Goal: Register for event/course

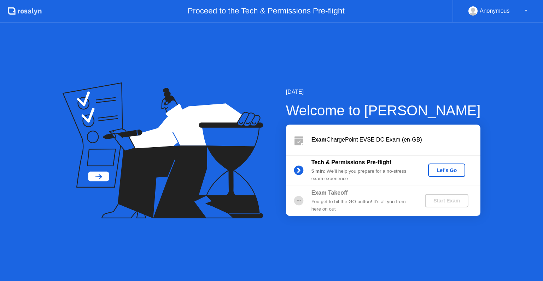
click at [452, 169] on div "Let's Go" at bounding box center [446, 170] width 31 height 6
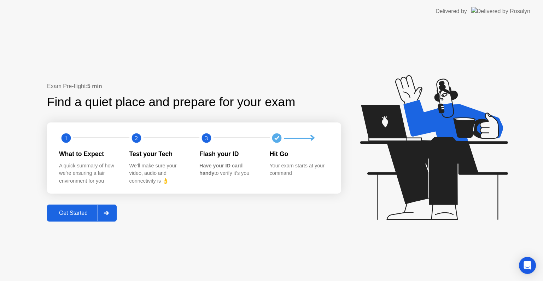
click at [114, 212] on div at bounding box center [106, 213] width 17 height 16
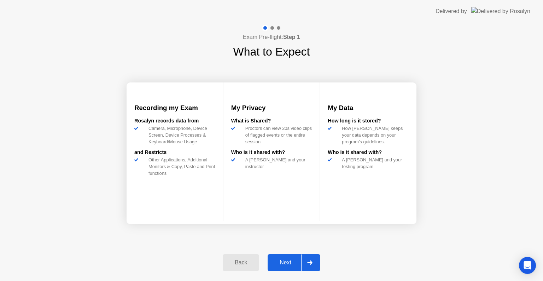
click at [287, 258] on button "Next" at bounding box center [294, 262] width 53 height 17
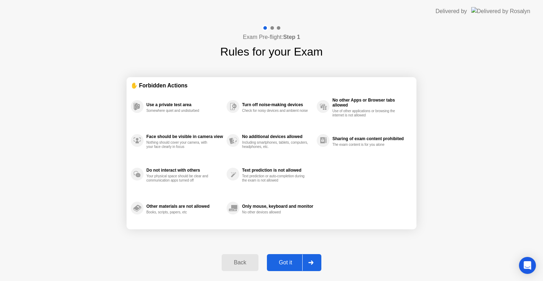
click at [287, 258] on button "Got it" at bounding box center [294, 262] width 54 height 17
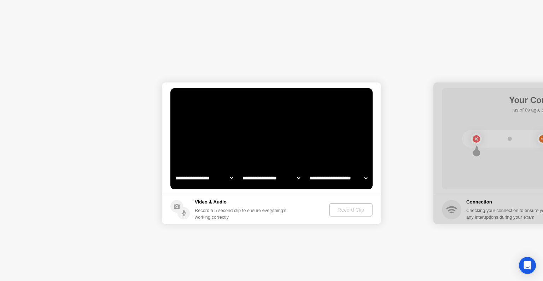
select select "*******"
select select "**********"
select select "*******"
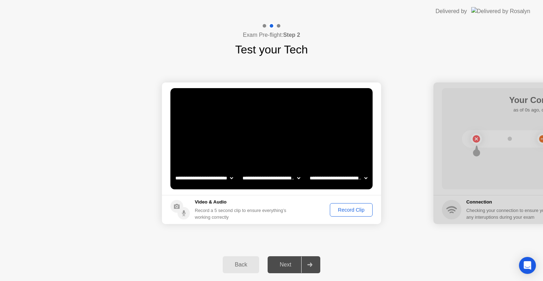
click at [358, 207] on div "Record Clip" at bounding box center [352, 210] width 38 height 6
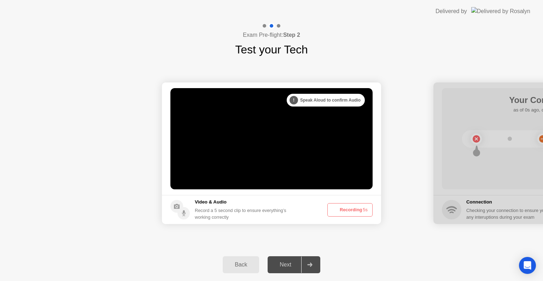
click at [358, 207] on button "Recording 5s" at bounding box center [350, 209] width 45 height 13
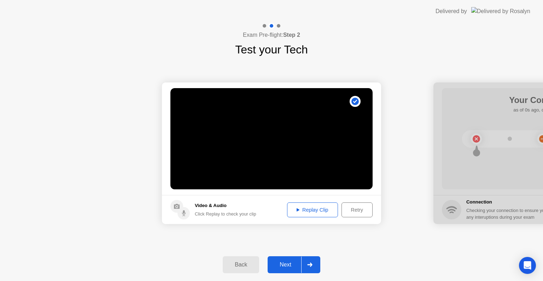
click at [289, 266] on div "Next" at bounding box center [285, 264] width 31 height 6
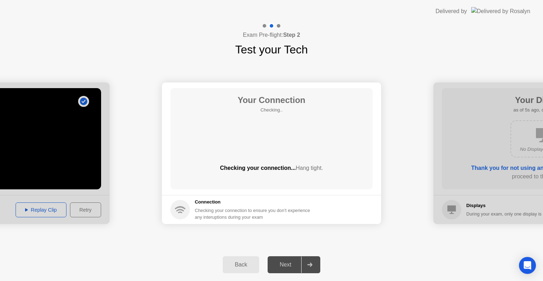
click at [289, 266] on div "Next" at bounding box center [285, 264] width 31 height 6
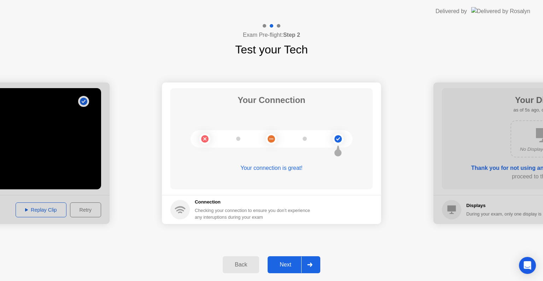
click at [289, 266] on div "Next" at bounding box center [285, 264] width 31 height 6
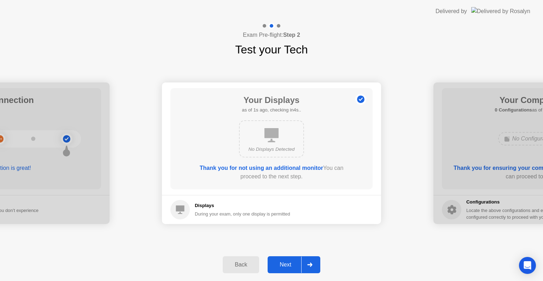
click at [289, 266] on div "Next" at bounding box center [285, 264] width 31 height 6
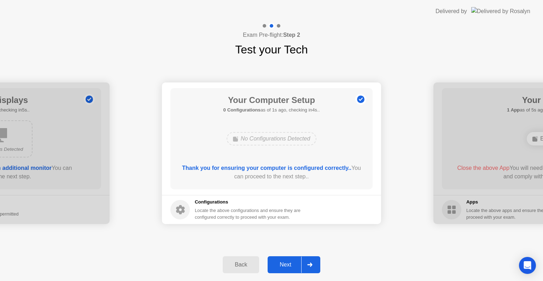
click at [289, 266] on div "Next" at bounding box center [285, 264] width 31 height 6
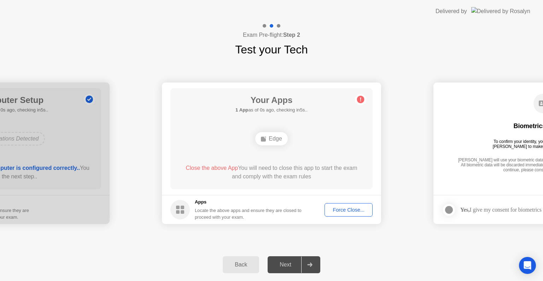
click at [342, 212] on div "Force Close..." at bounding box center [348, 210] width 43 height 6
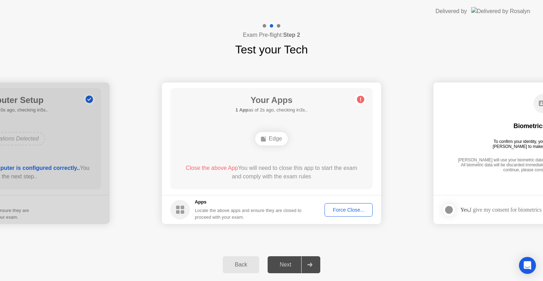
click at [298, 178] on div "Close the above App You will need to close this app to start the exam and compl…" at bounding box center [272, 172] width 182 height 17
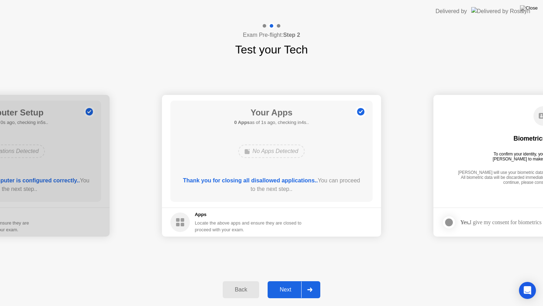
click at [293, 281] on div "Next" at bounding box center [285, 289] width 31 height 6
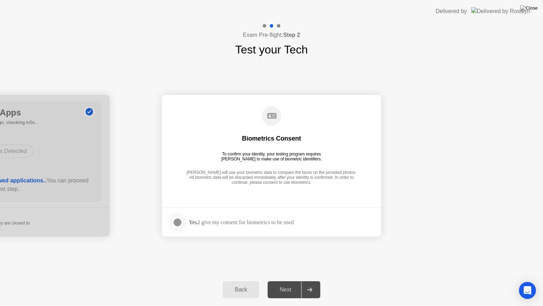
click at [293, 281] on div "Next" at bounding box center [285, 289] width 31 height 6
click at [176, 222] on div at bounding box center [177, 222] width 8 height 8
click at [301, 281] on div "Next" at bounding box center [285, 289] width 31 height 6
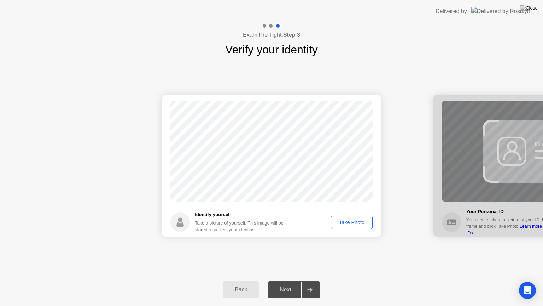
click at [352, 222] on div "Take Photo" at bounding box center [352, 222] width 37 height 6
click at [289, 281] on div "Next" at bounding box center [285, 289] width 31 height 6
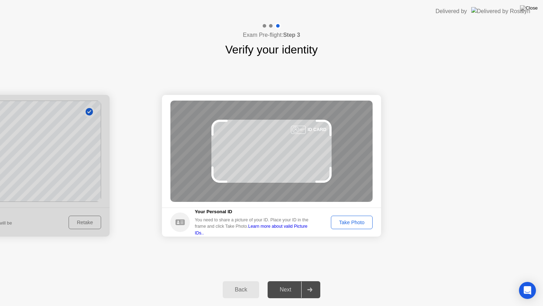
click at [289, 281] on div "Next" at bounding box center [285, 289] width 31 height 6
click at [361, 219] on div "Take Photo" at bounding box center [352, 222] width 37 height 6
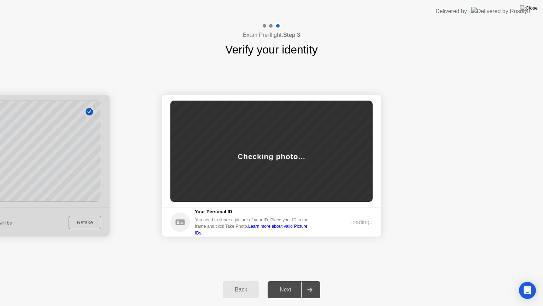
click at [361, 218] on div "Loading.." at bounding box center [361, 222] width 23 height 8
click at [275, 281] on div "Next" at bounding box center [285, 289] width 31 height 6
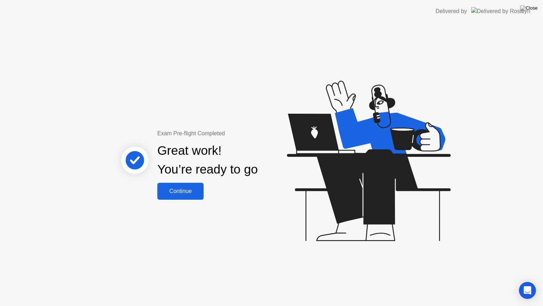
click at [184, 190] on div "Continue" at bounding box center [181, 191] width 42 height 6
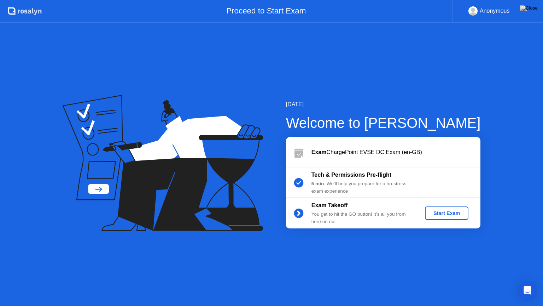
click at [440, 210] on div "Start Exam" at bounding box center [447, 213] width 38 height 6
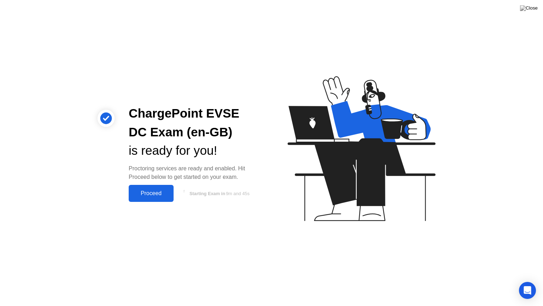
click at [154, 190] on div "Proceed" at bounding box center [151, 193] width 41 height 6
